Goal: Use online tool/utility: Utilize a website feature to perform a specific function

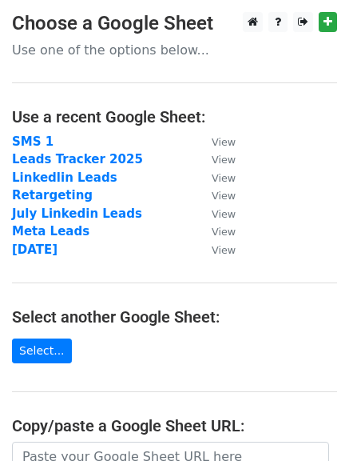
scroll to position [284, 0]
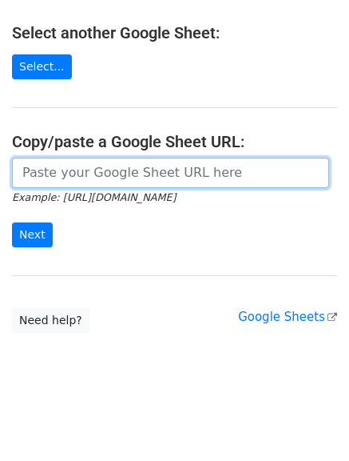
click at [158, 177] on input "url" at bounding box center [170, 173] width 317 height 30
paste input "[URL][DOMAIN_NAME]"
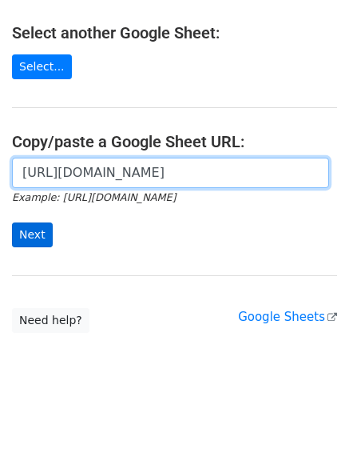
type input "[URL][DOMAIN_NAME]"
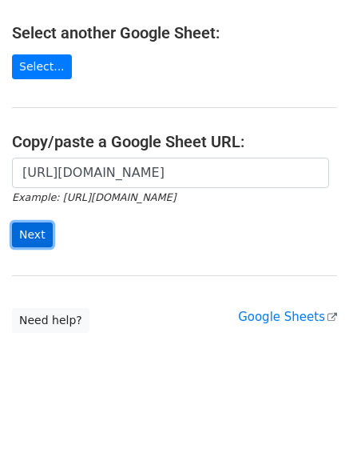
scroll to position [0, 0]
click at [38, 234] on input "Next" at bounding box center [32, 234] width 41 height 25
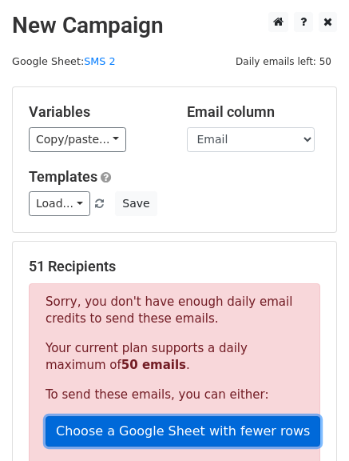
click at [183, 428] on link "Choose a Google Sheet with fewer rows" at bounding box center [183, 431] width 275 height 30
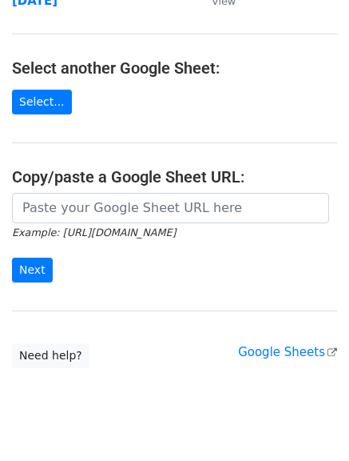
scroll to position [284, 0]
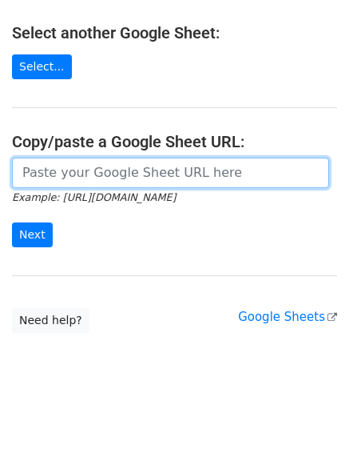
click at [146, 176] on input "url" at bounding box center [170, 173] width 317 height 30
paste input "[URL][DOMAIN_NAME]"
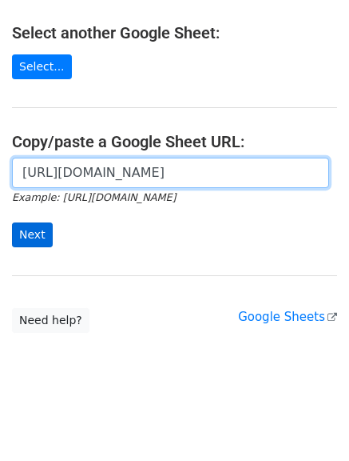
type input "[URL][DOMAIN_NAME]"
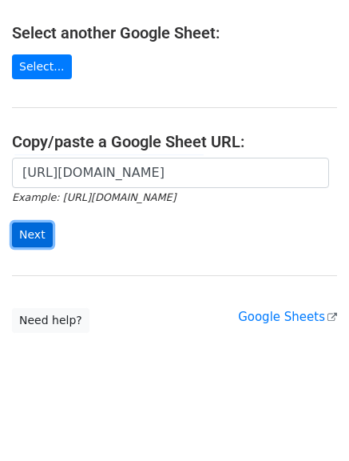
scroll to position [0, 0]
click at [41, 235] on input "Next" at bounding box center [32, 234] width 41 height 25
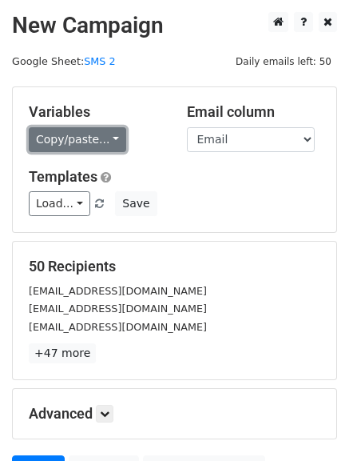
click at [101, 140] on link "Copy/paste..." at bounding box center [78, 139] width 98 height 25
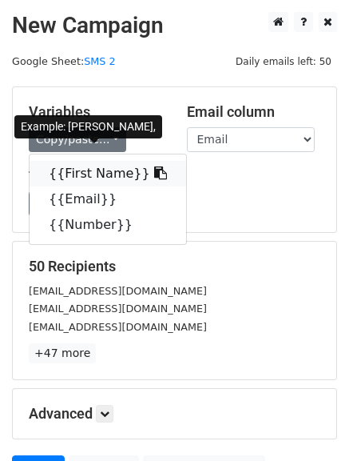
click at [90, 178] on link "{{First Name}}" at bounding box center [108, 174] width 157 height 26
